Goal: Ask a question

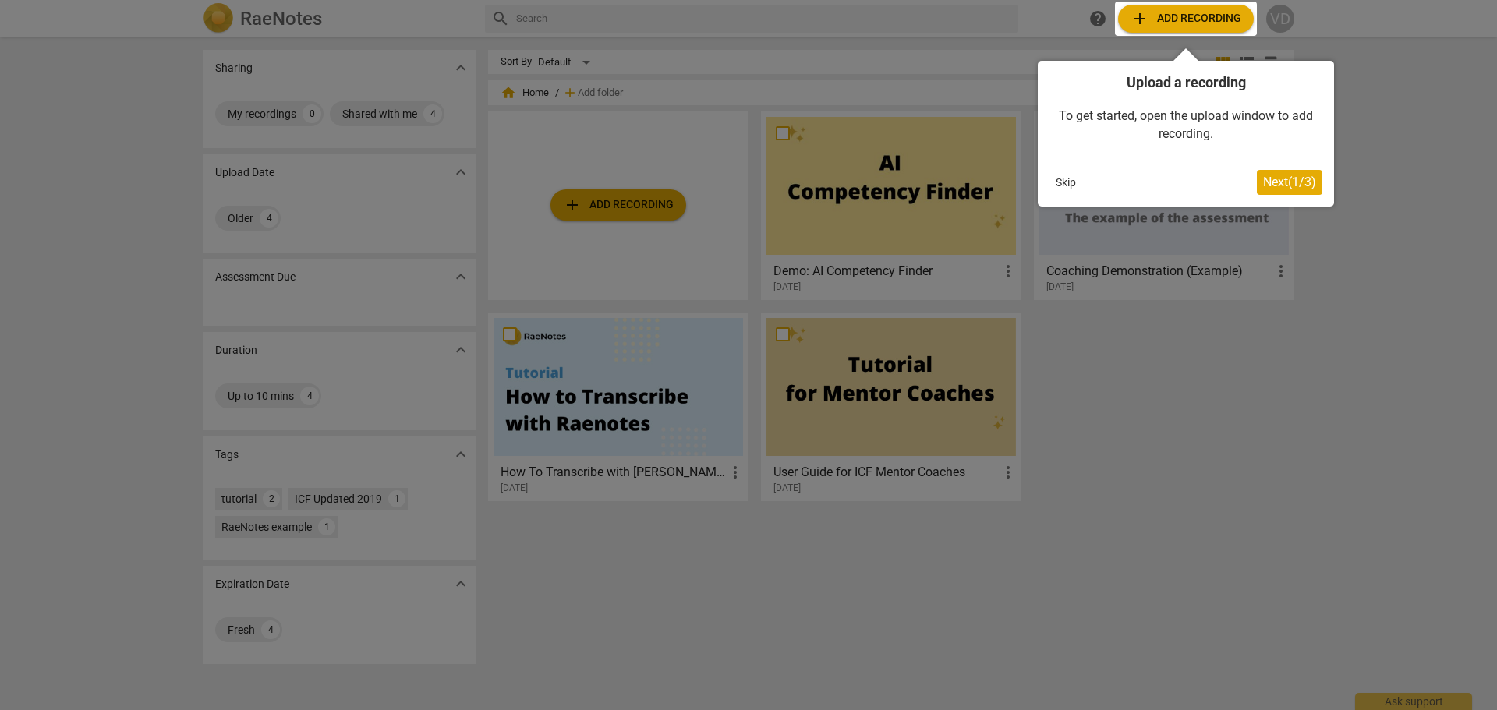
click at [1294, 179] on span "Next ( 1 / 3 )" at bounding box center [1289, 182] width 53 height 15
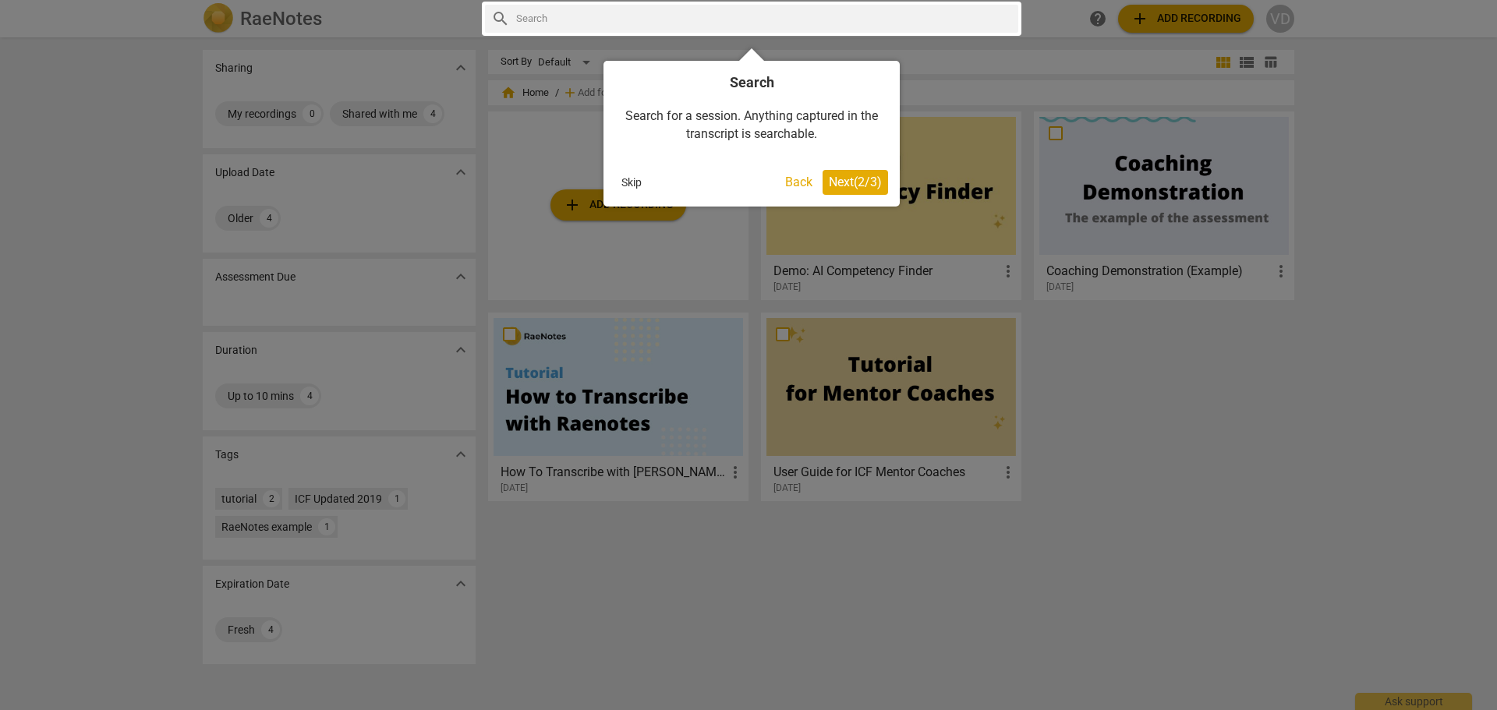
click at [841, 182] on span "Next ( 2 / 3 )" at bounding box center [855, 182] width 53 height 15
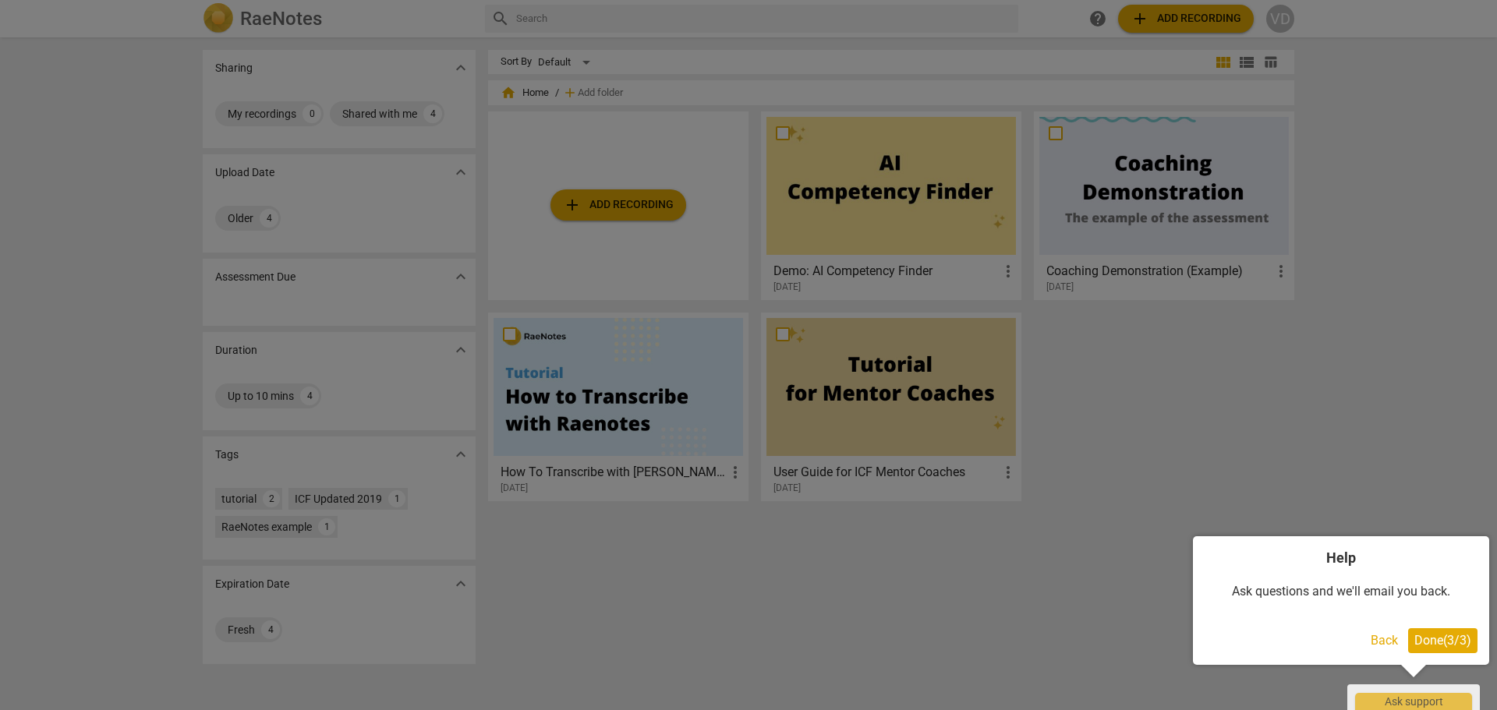
click at [1433, 639] on span "Done ( 3 / 3 )" at bounding box center [1442, 640] width 57 height 15
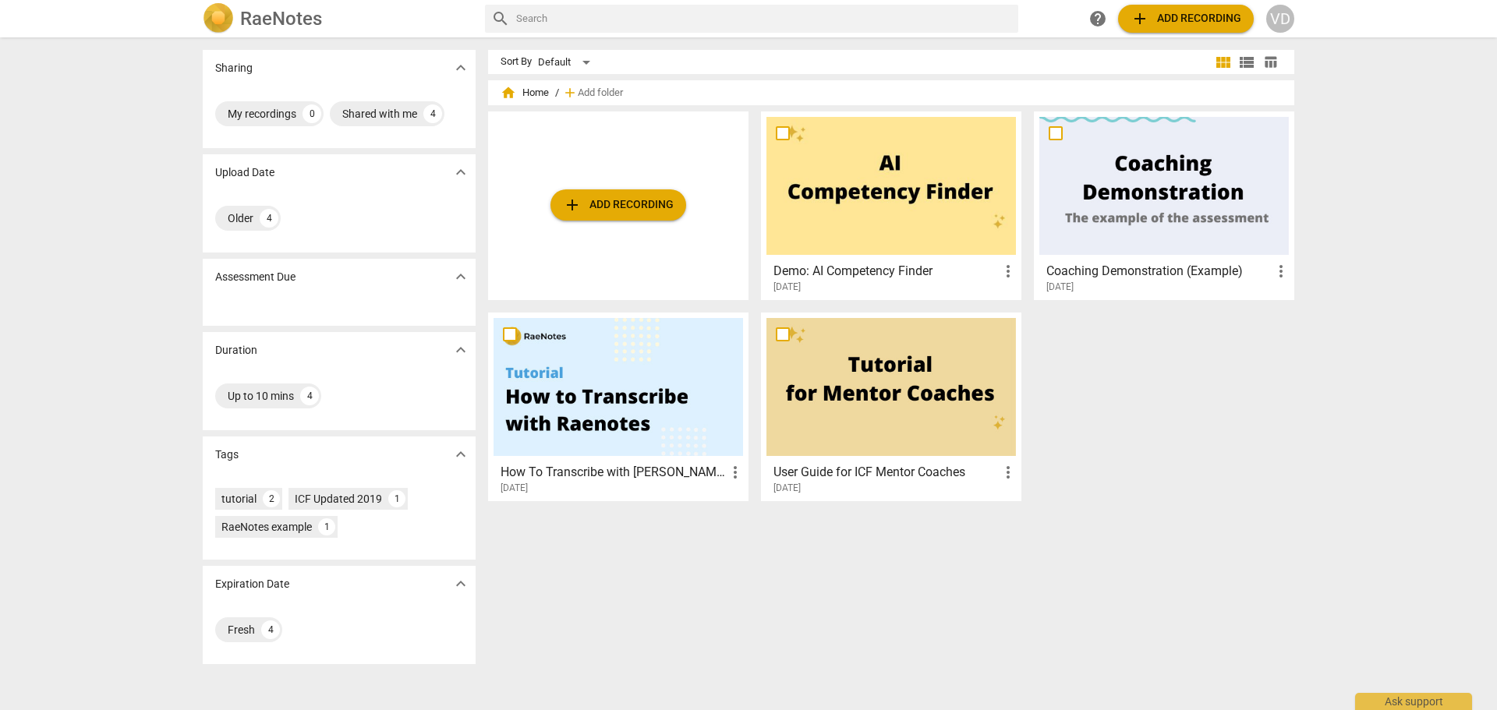
click at [1177, 218] on div at bounding box center [1164, 186] width 250 height 138
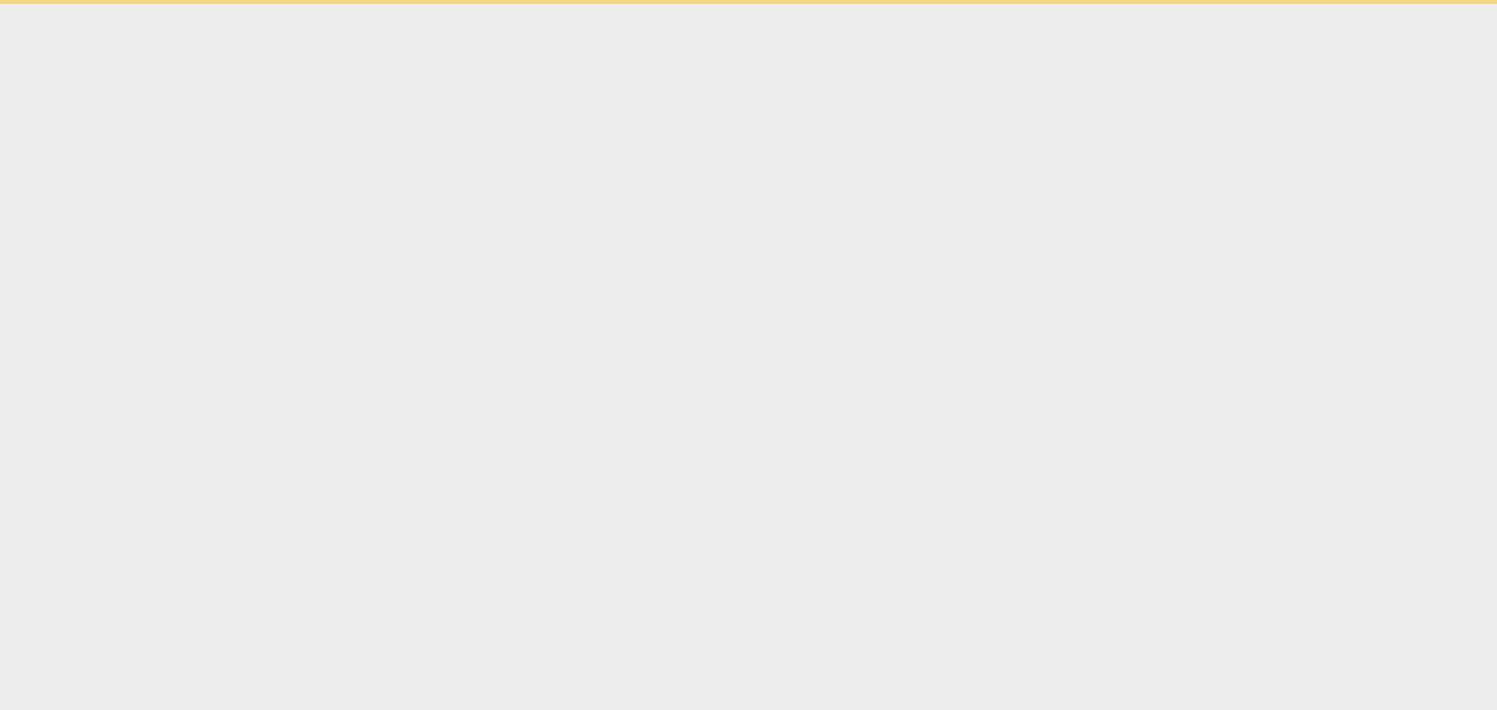
click at [1177, 4] on html "Ask support" at bounding box center [748, 2] width 1497 height 4
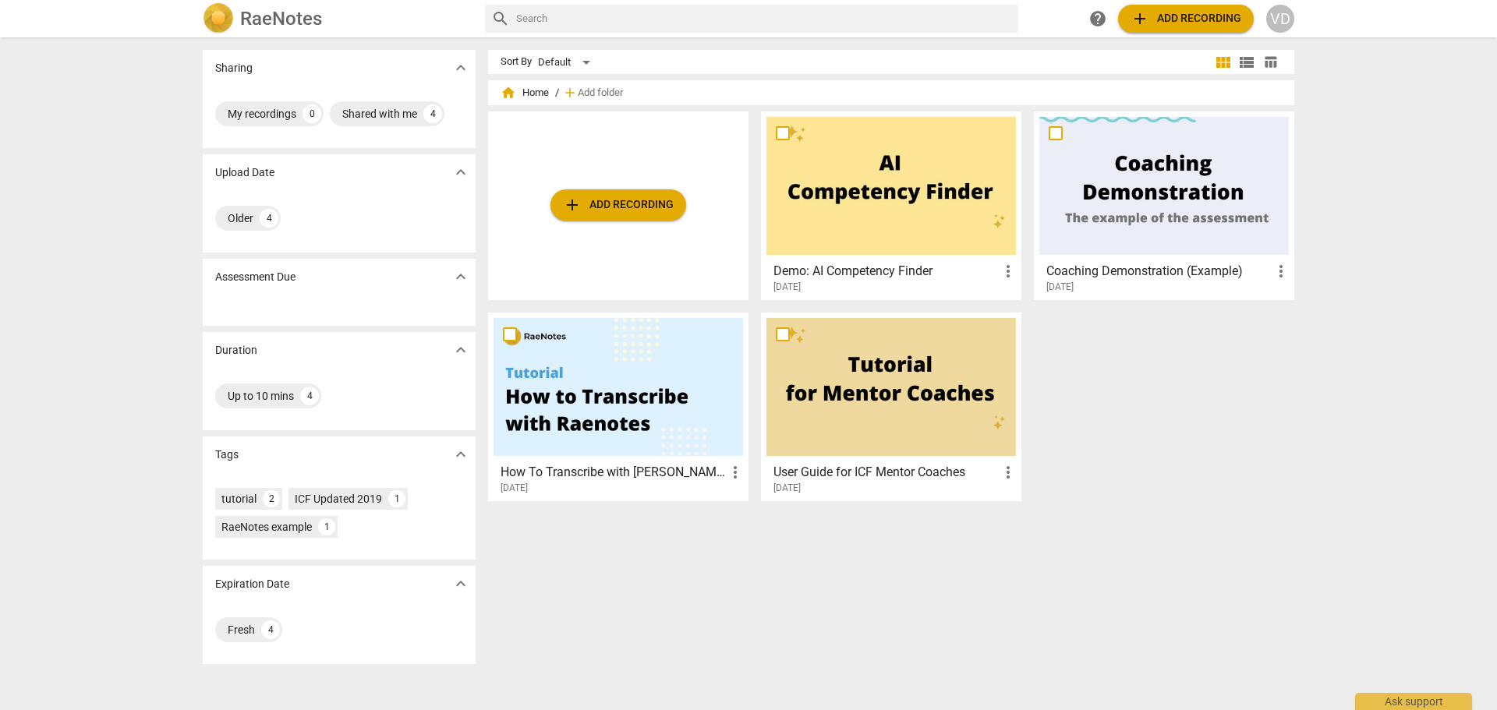
click at [843, 377] on div at bounding box center [891, 387] width 250 height 138
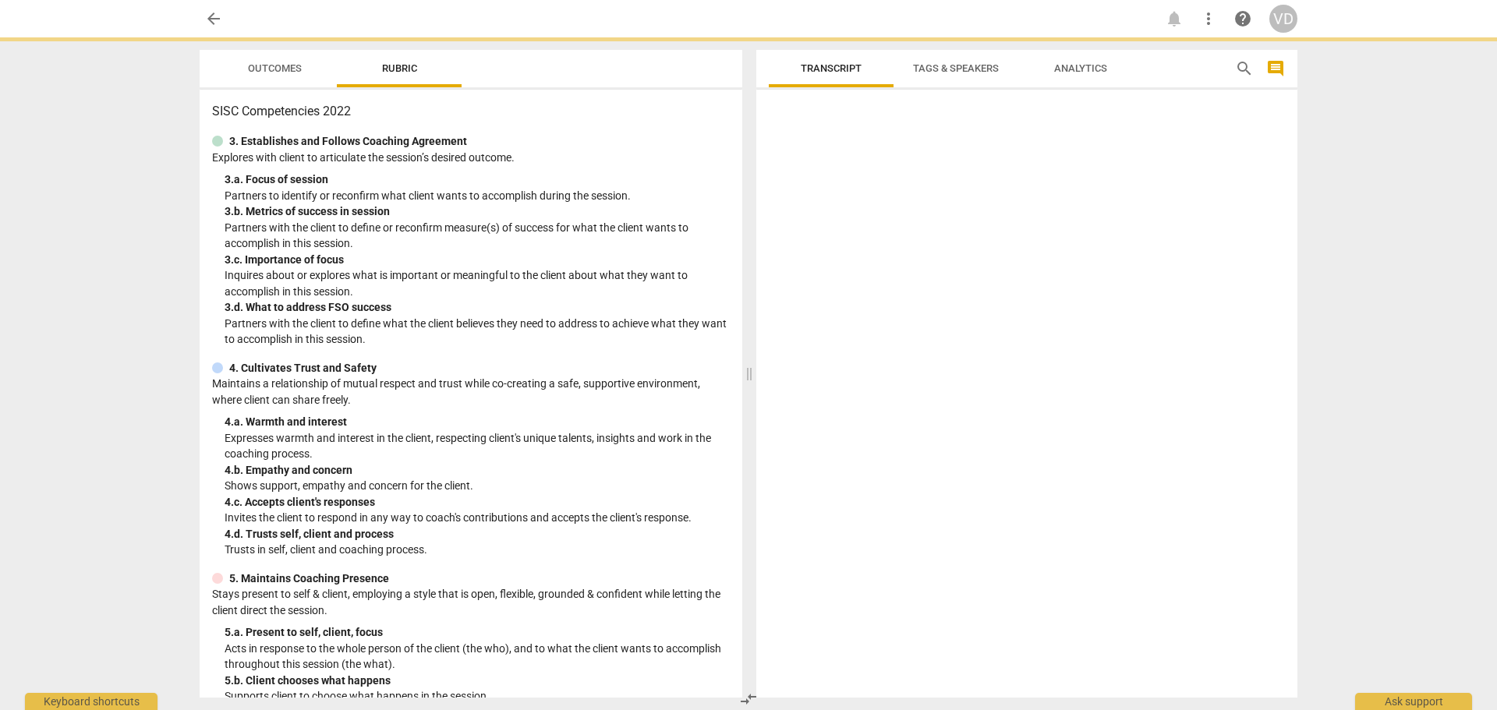
click at [843, 377] on div at bounding box center [1026, 397] width 541 height 602
